Goal: Task Accomplishment & Management: Manage account settings

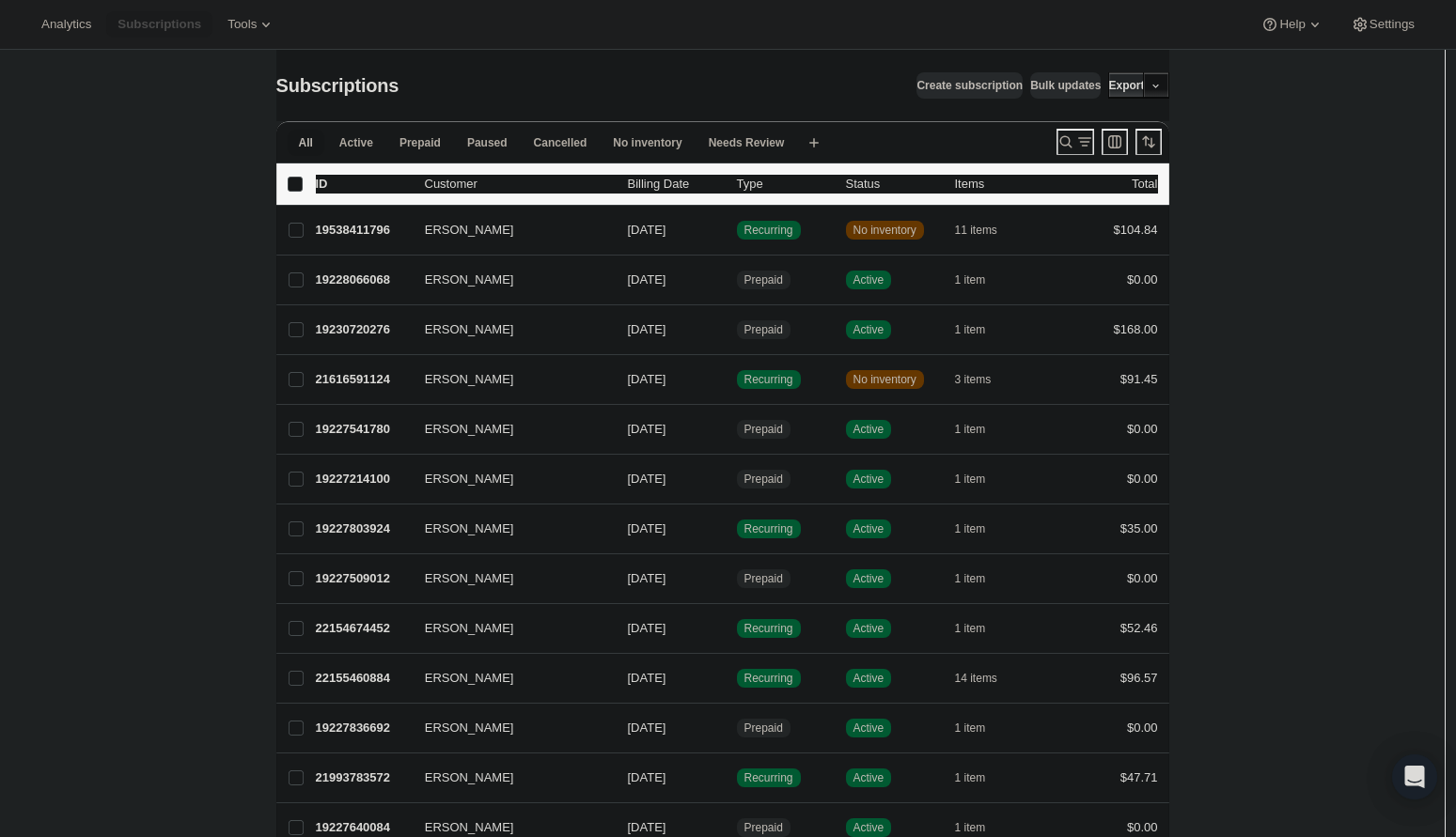
click at [1170, 90] on button "button" at bounding box center [1156, 85] width 26 height 26
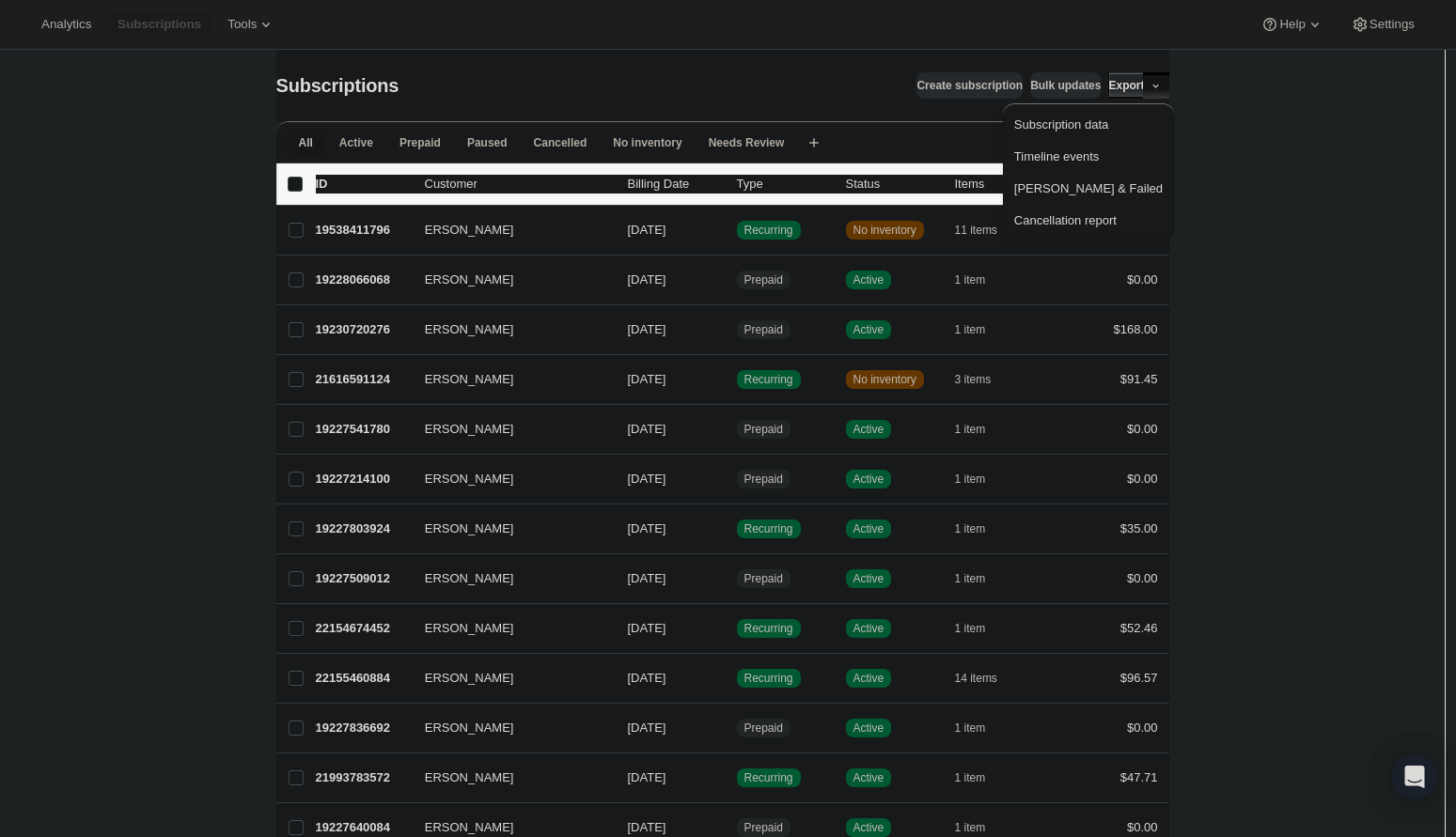
click at [1385, 27] on span "Settings" at bounding box center [1393, 23] width 45 height 15
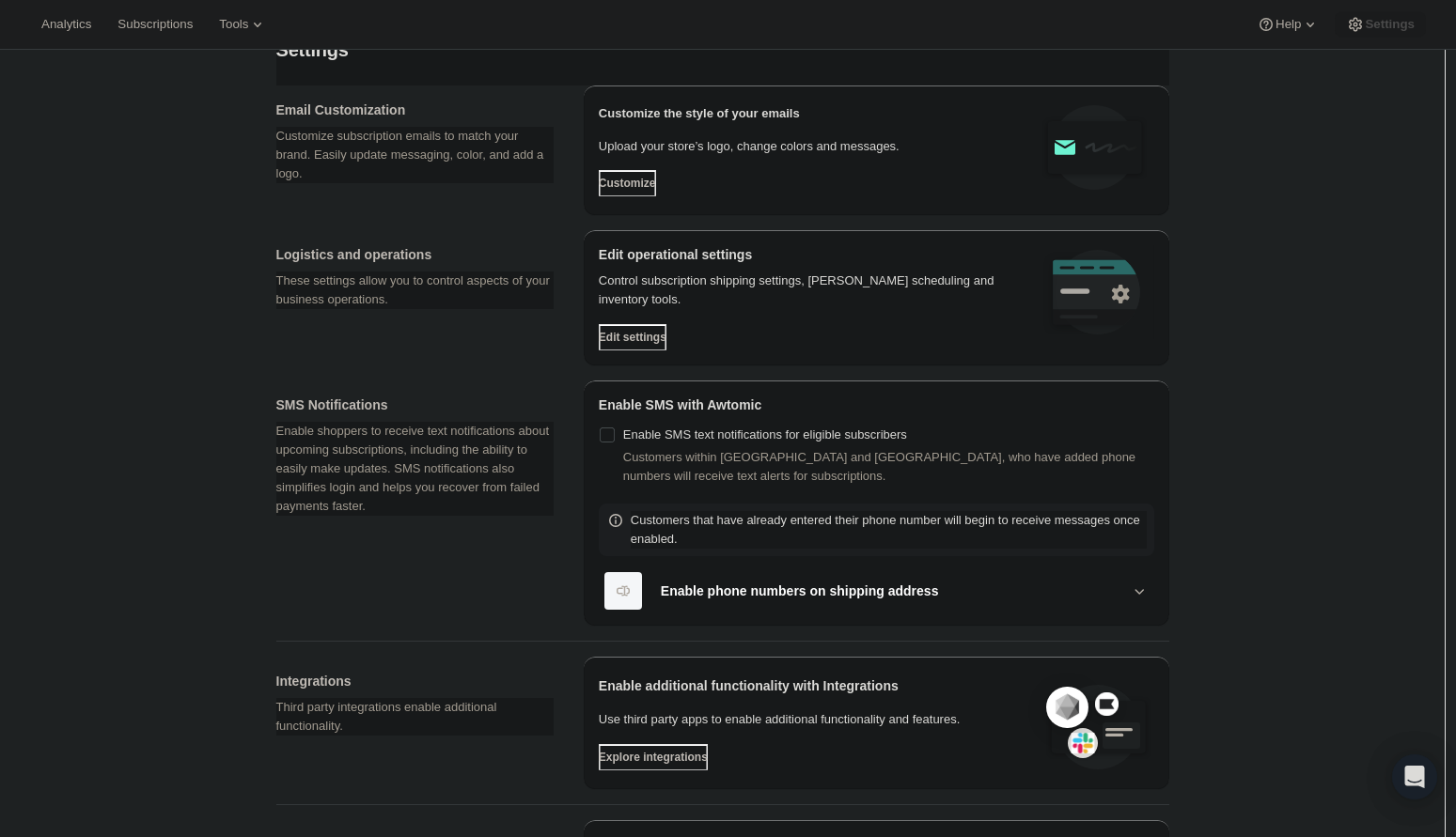
scroll to position [750, 0]
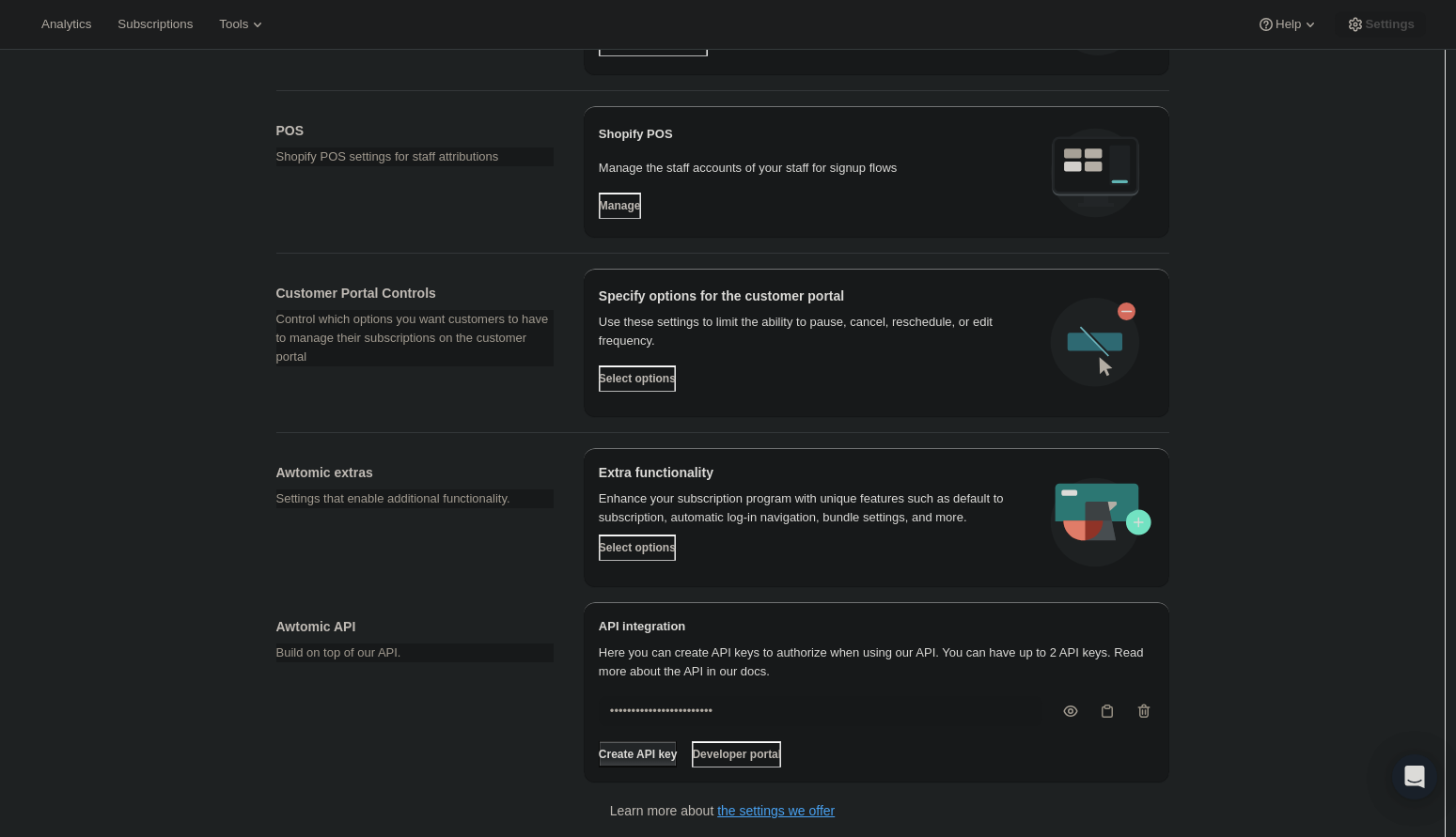
click at [1073, 706] on icon "button" at bounding box center [1071, 711] width 19 height 19
click at [1073, 709] on icon "button" at bounding box center [1071, 711] width 19 height 19
type input "••••••••••••••••••••••••"
